Goal: Task Accomplishment & Management: Manage account settings

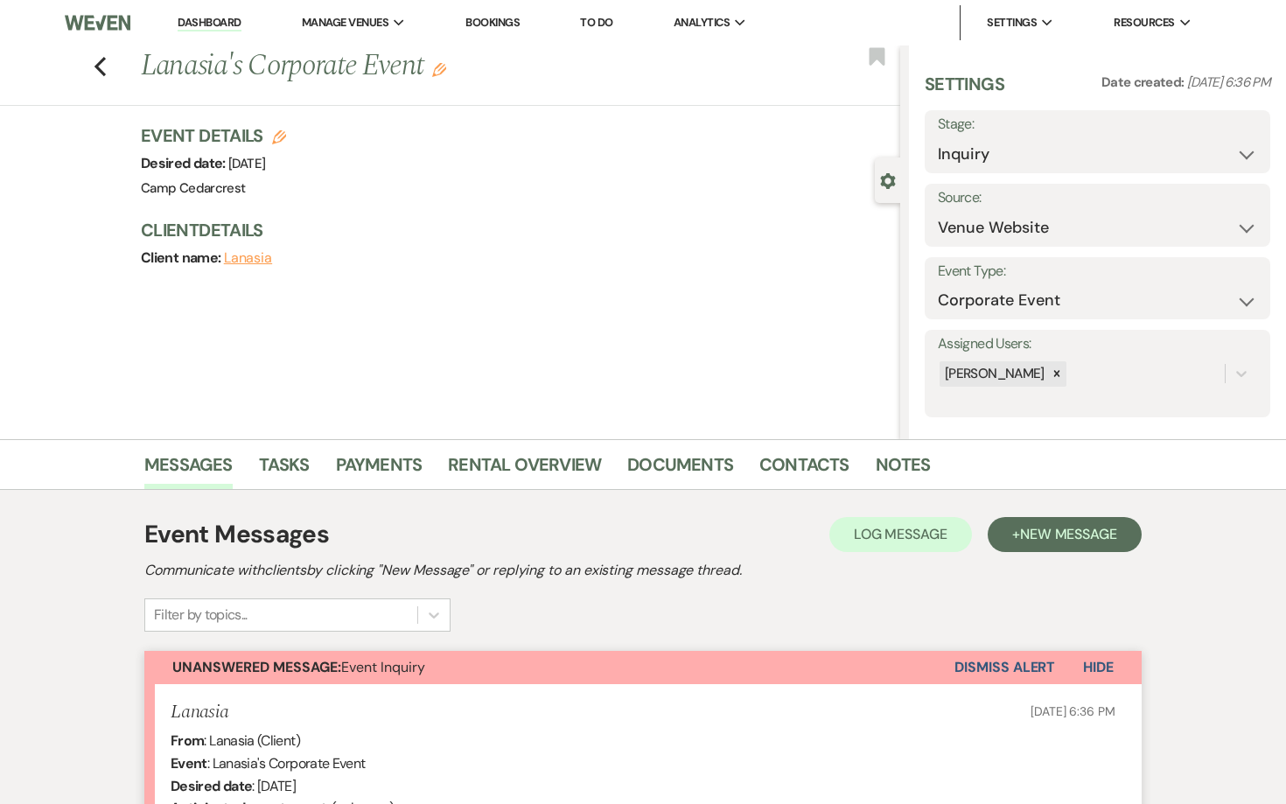
select select "5"
select select "9"
click at [226, 22] on link "Dashboard" at bounding box center [209, 23] width 63 height 17
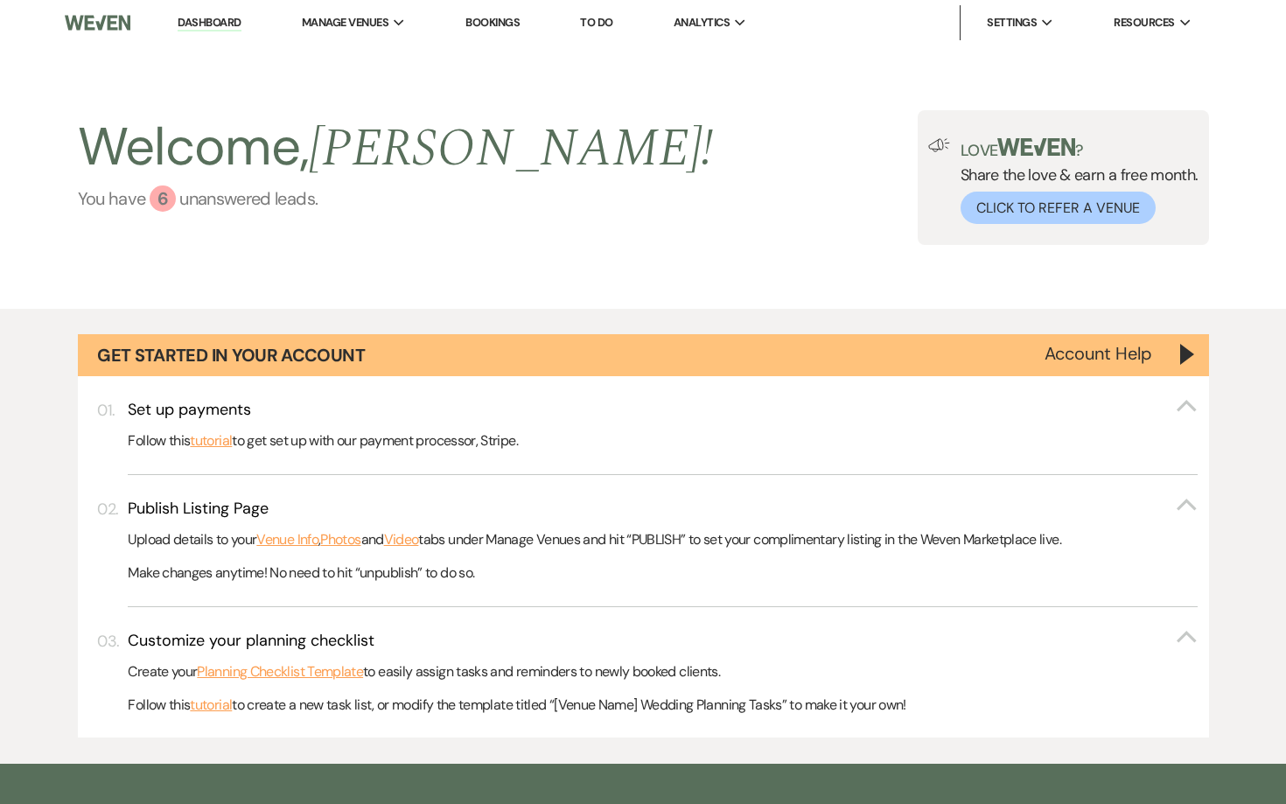
click at [271, 199] on link "You have 6 unanswered lead s ." at bounding box center [396, 198] width 636 height 26
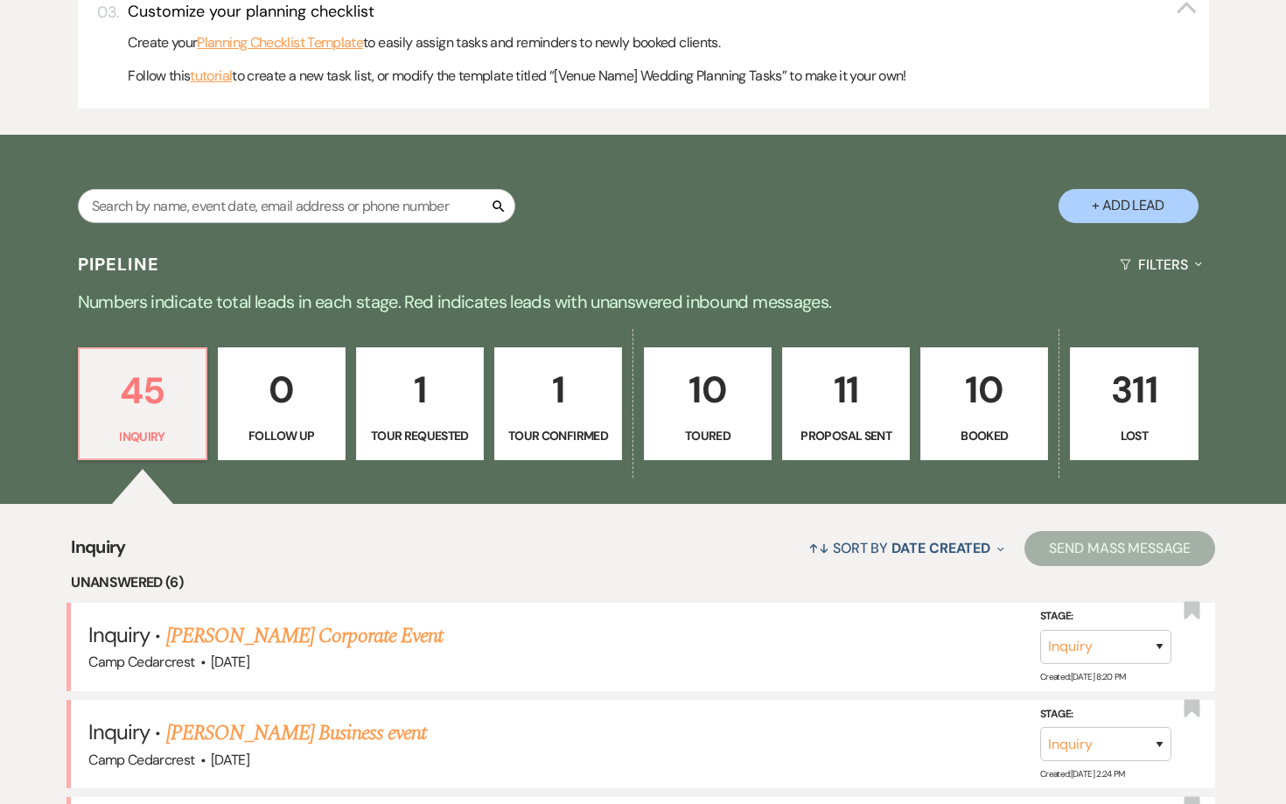
click at [415, 426] on p "Tour Requested" at bounding box center [419, 435] width 105 height 19
select select "2"
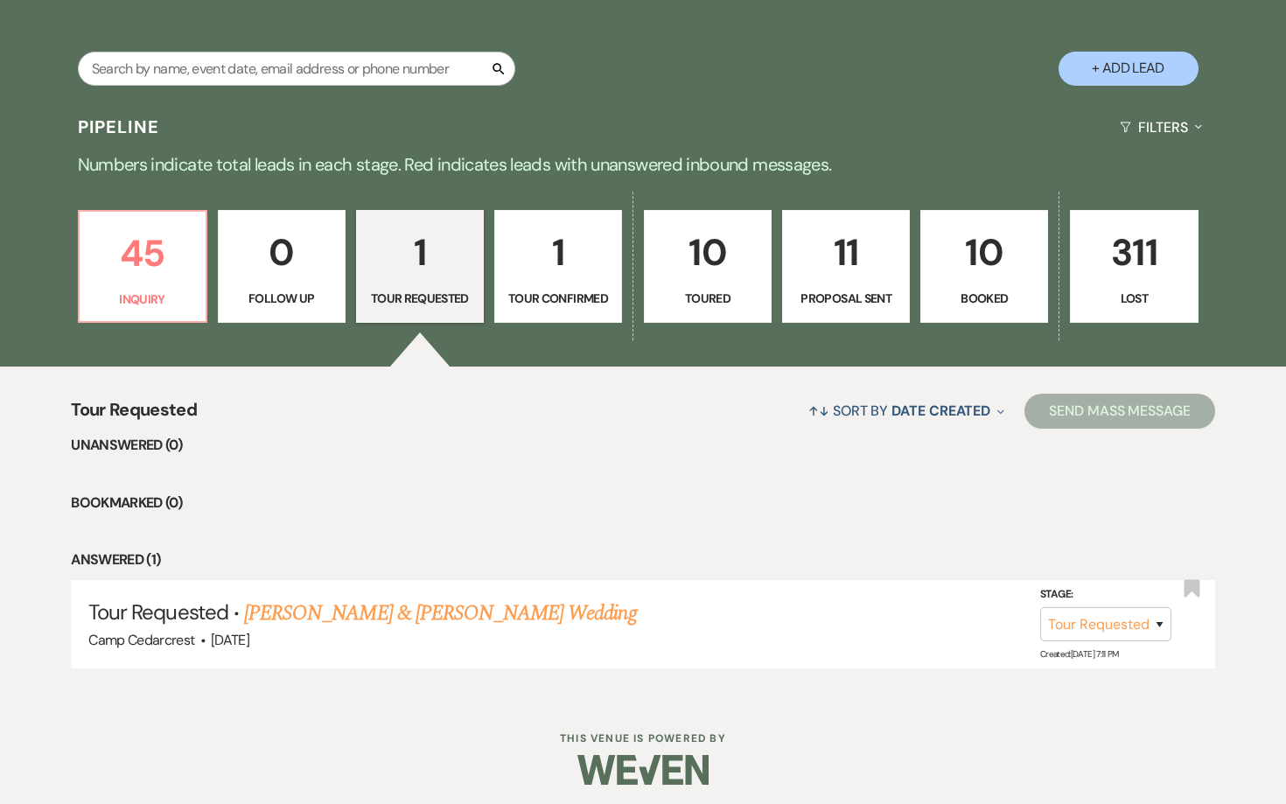
scroll to position [765, 0]
click at [87, 299] on link "45 Inquiry" at bounding box center [142, 268] width 129 height 114
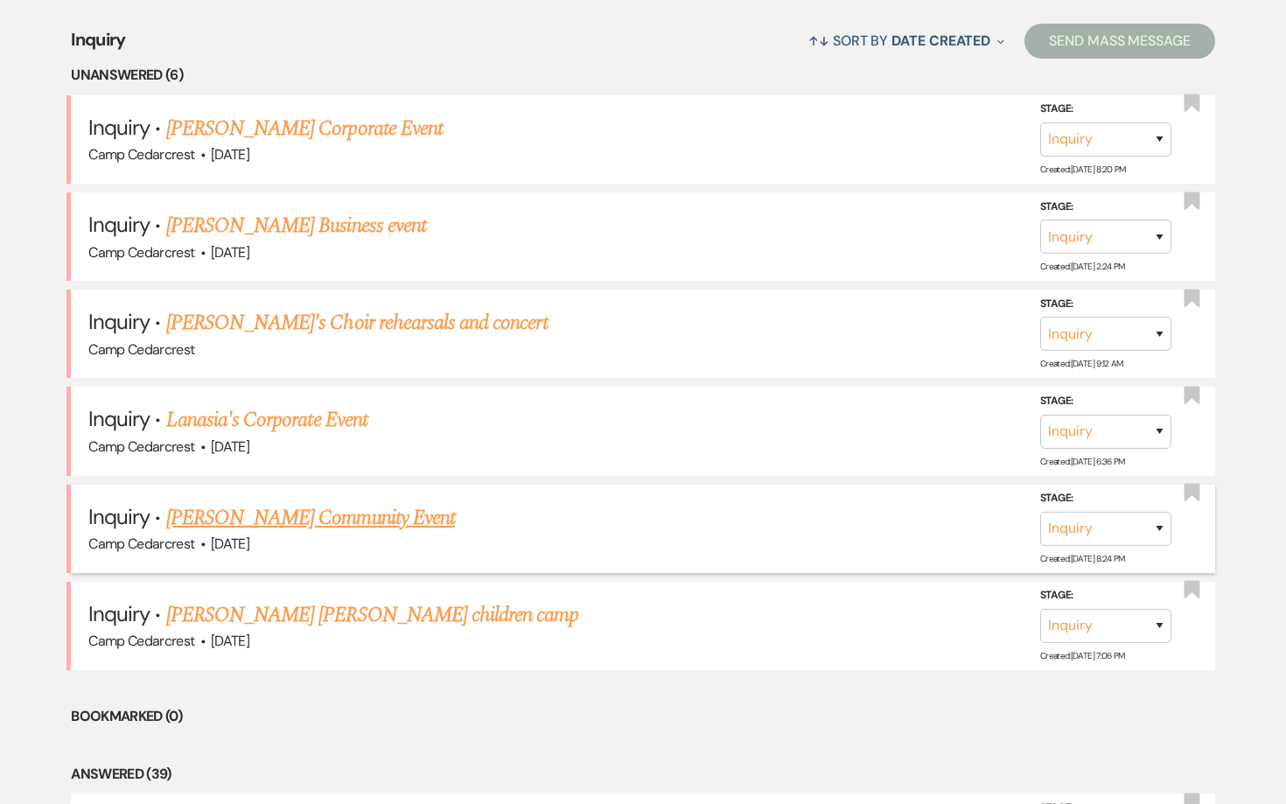
scroll to position [1134, 0]
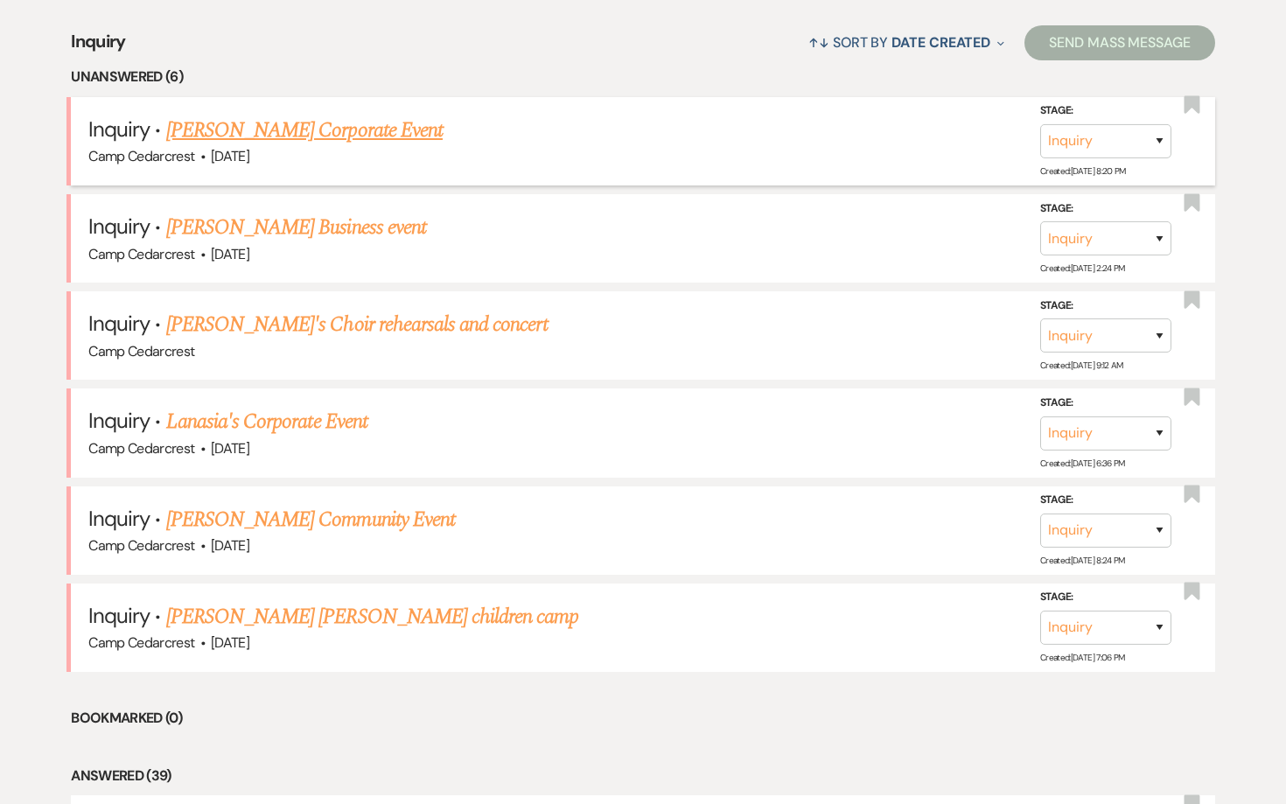
click at [280, 131] on link "[PERSON_NAME] Corporate Event" at bounding box center [304, 130] width 276 height 31
select select "5"
select select "9"
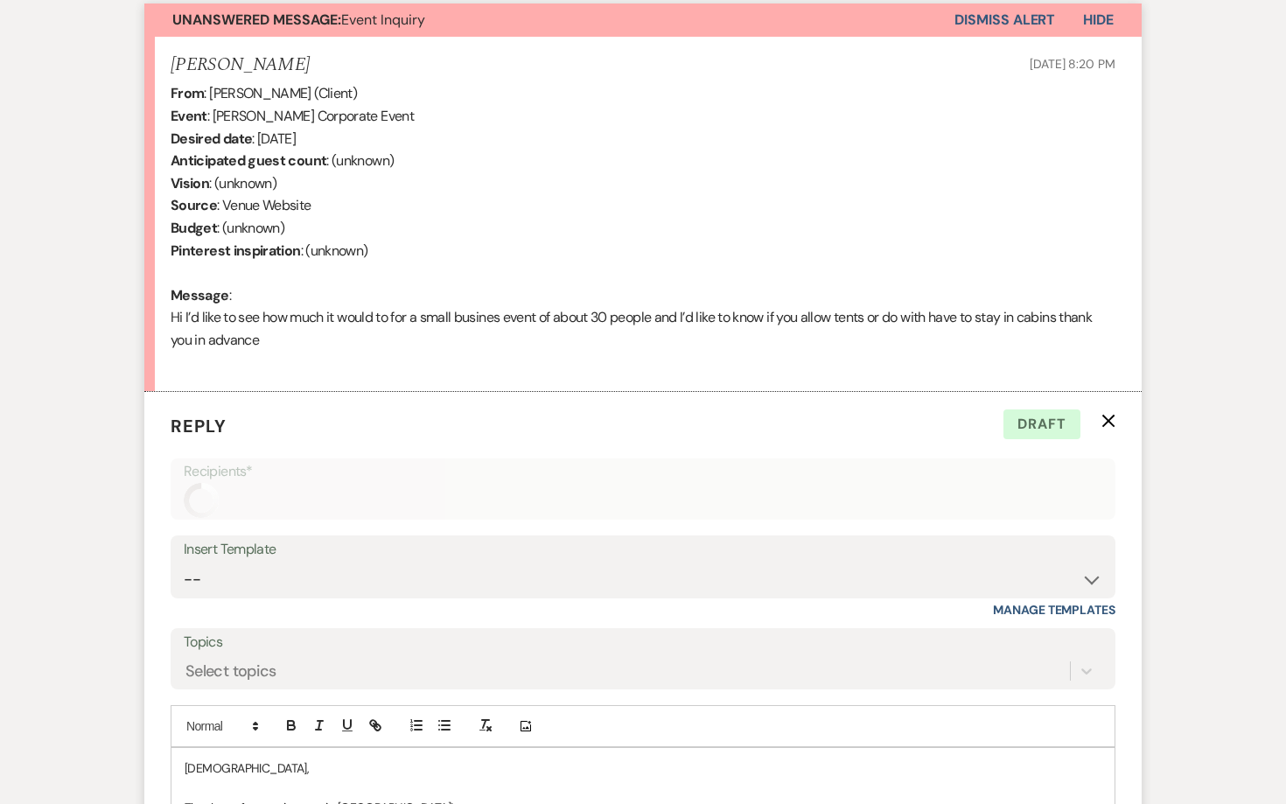
scroll to position [1004, 0]
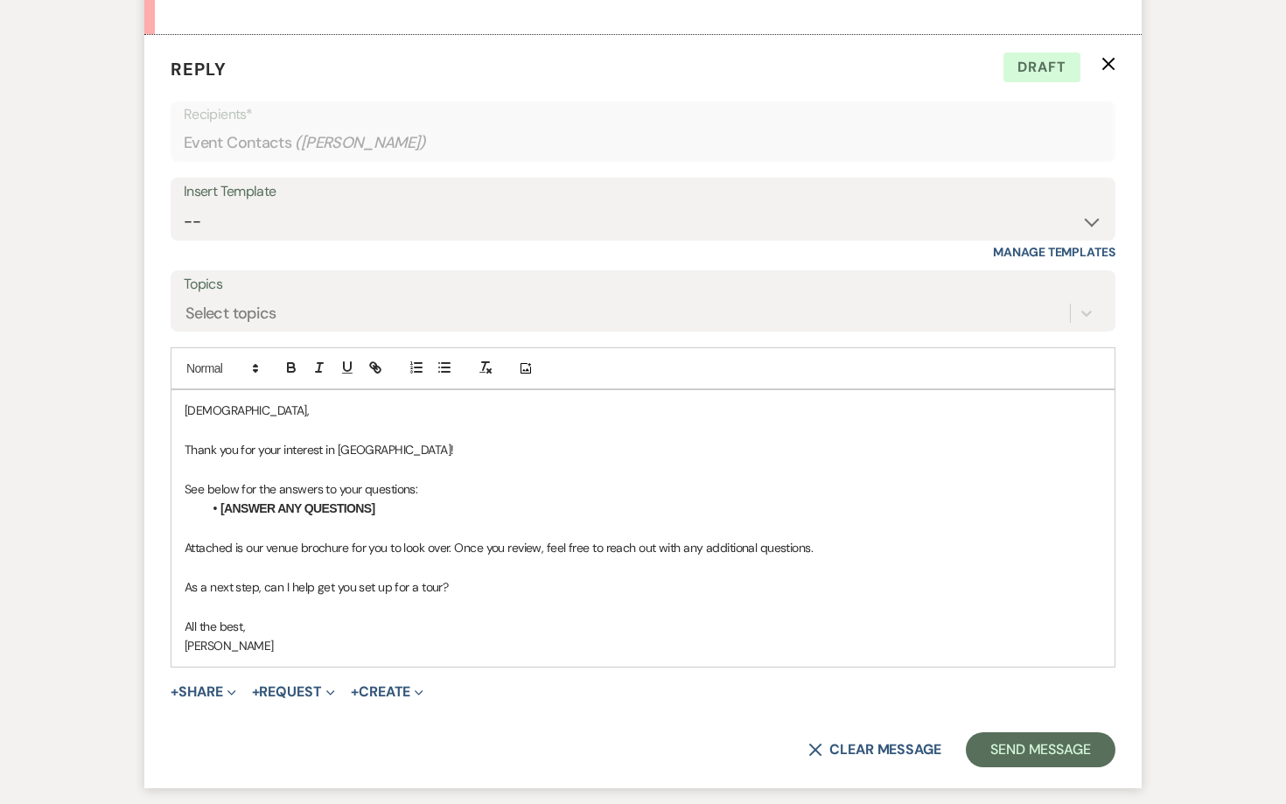
click at [1109, 62] on icon "X" at bounding box center [1108, 64] width 14 height 14
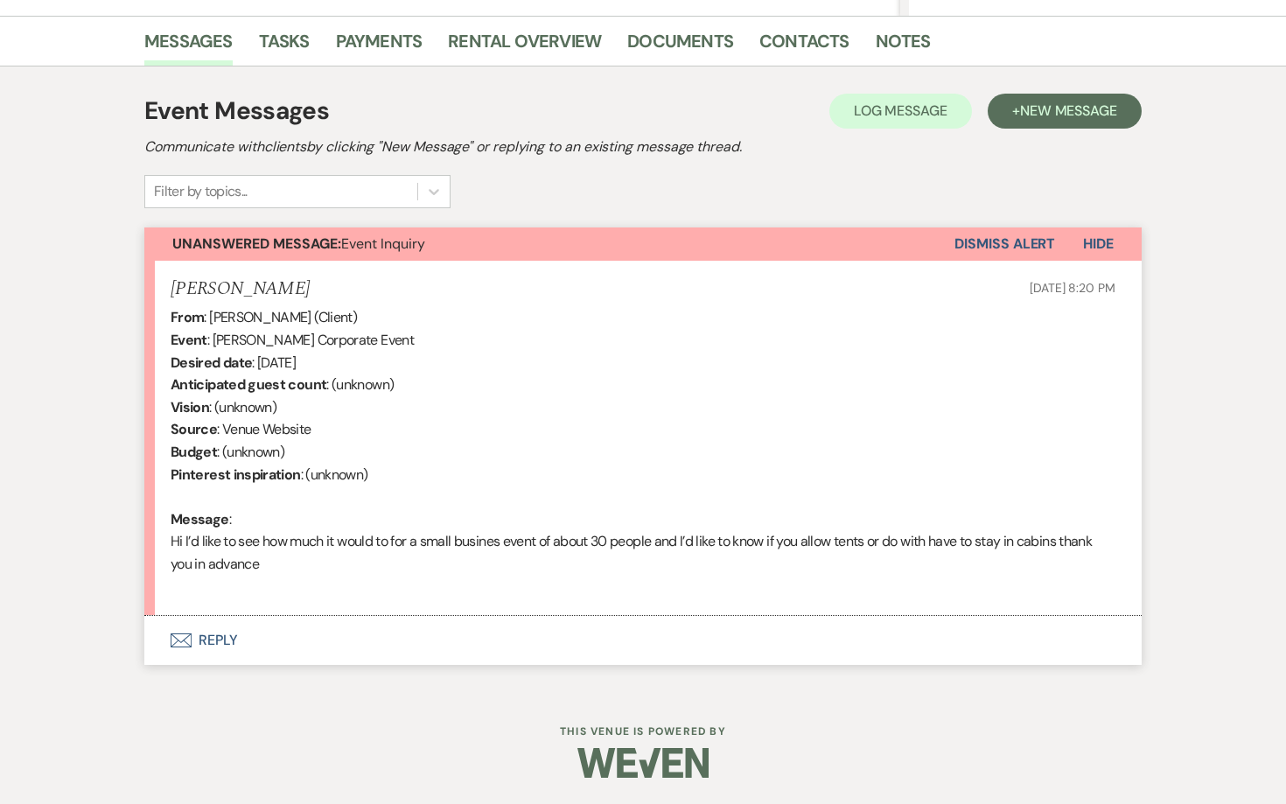
scroll to position [415, 0]
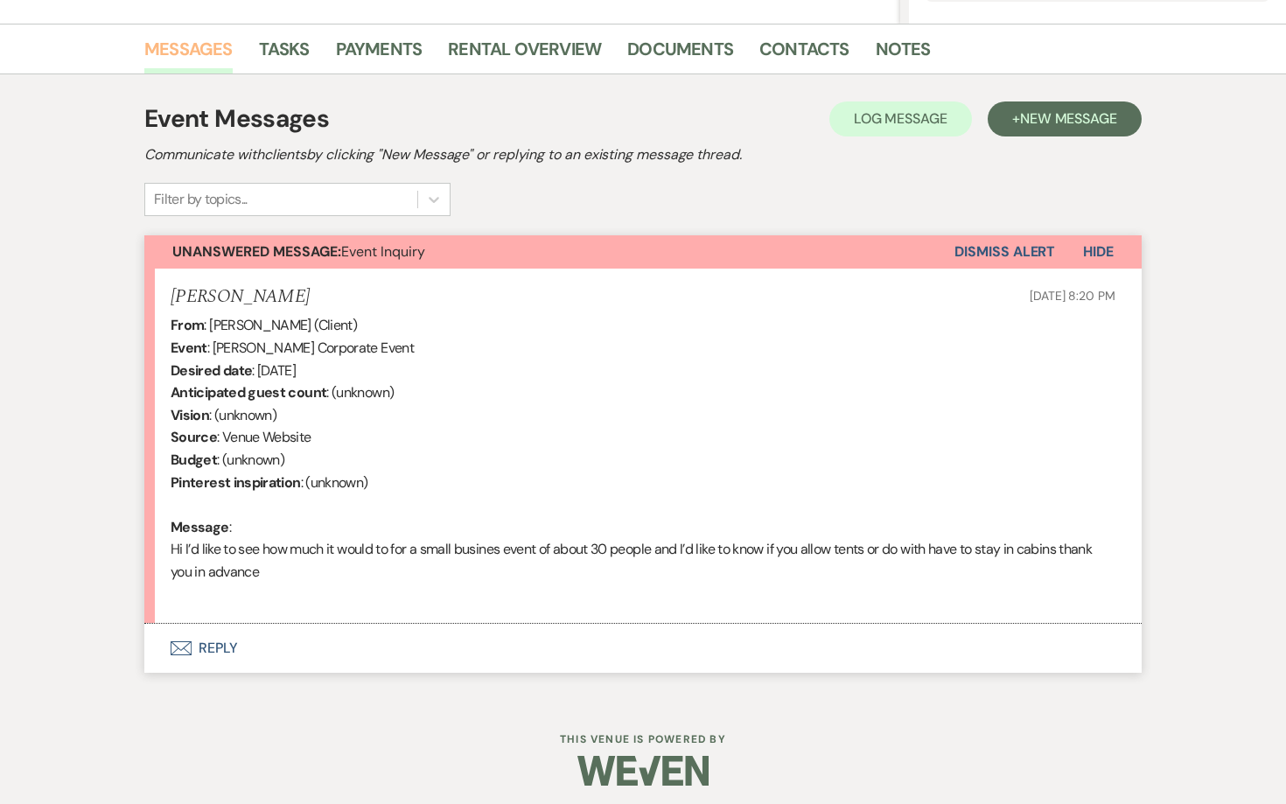
click at [199, 48] on link "Messages" at bounding box center [188, 54] width 88 height 38
